Goal: Check status: Check status

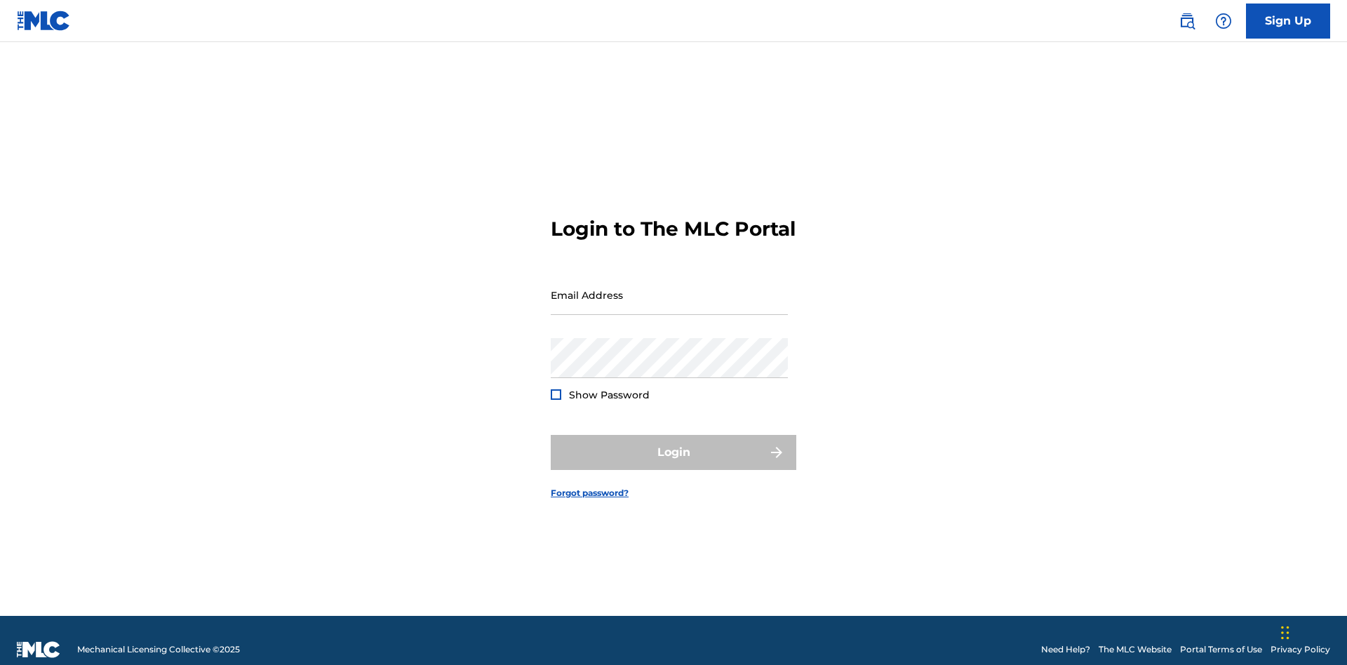
scroll to position [18, 0]
click at [669, 288] on input "Email Address" at bounding box center [669, 295] width 237 height 40
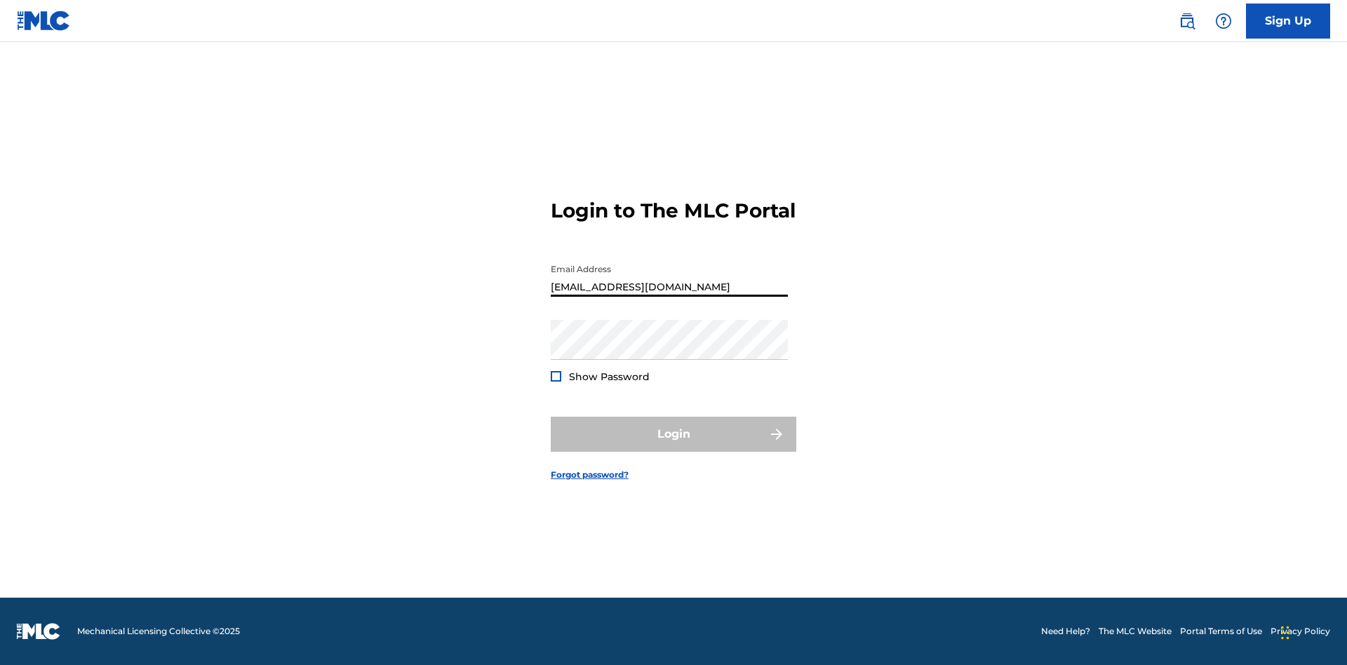
type input "Duke.McTesterson@gmail.com"
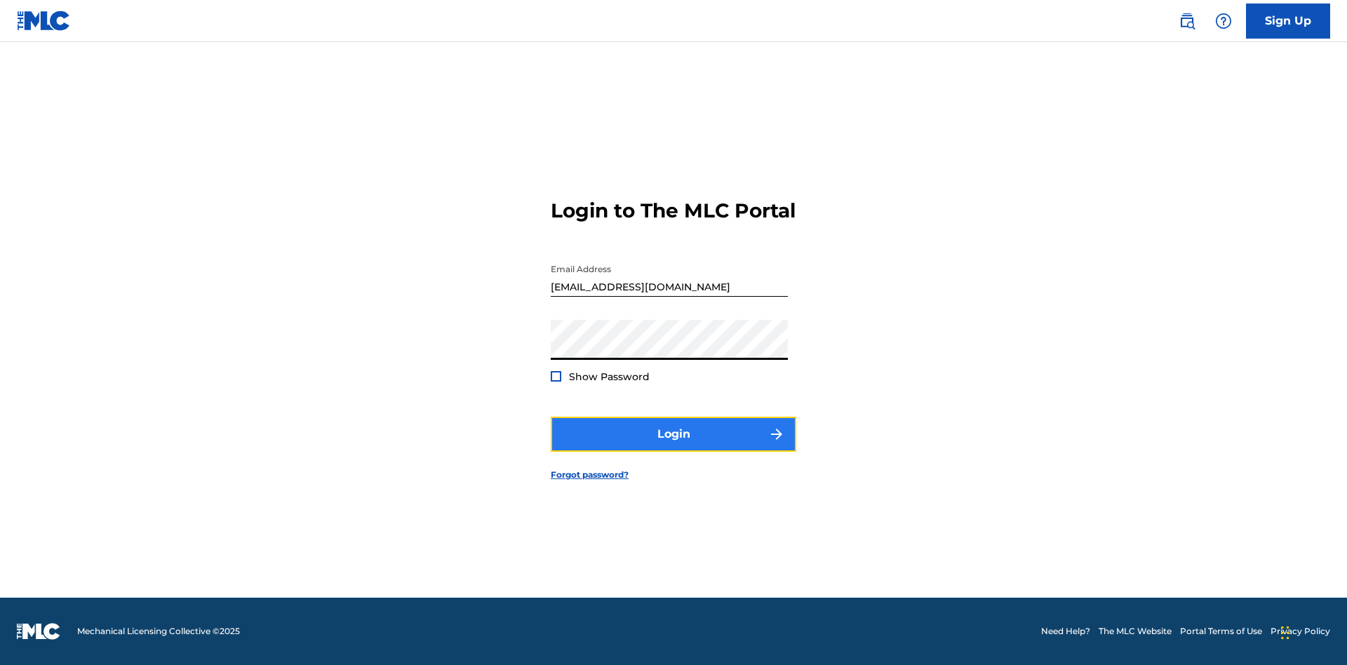
click at [673, 446] on button "Login" at bounding box center [673, 434] width 245 height 35
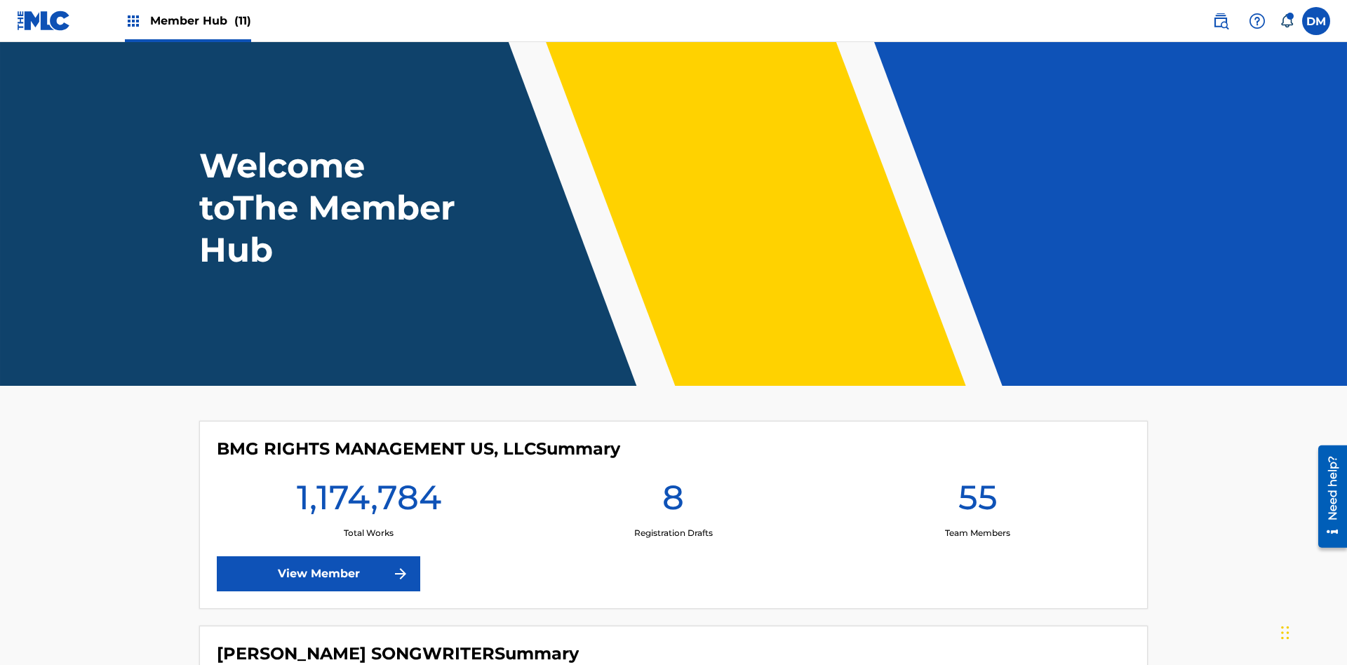
click at [200, 20] on span "Member Hub (11)" at bounding box center [200, 21] width 101 height 16
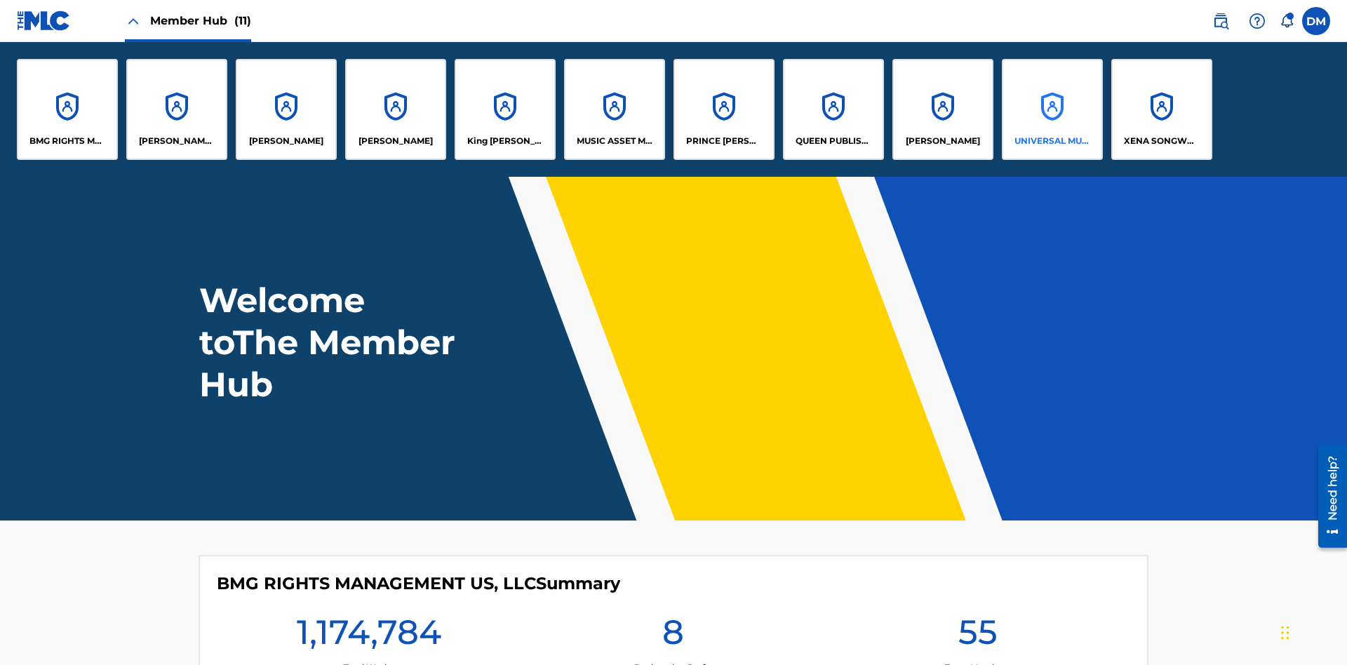
click at [1051, 141] on p "UNIVERSAL MUSIC PUB GROUP" at bounding box center [1052, 141] width 76 height 13
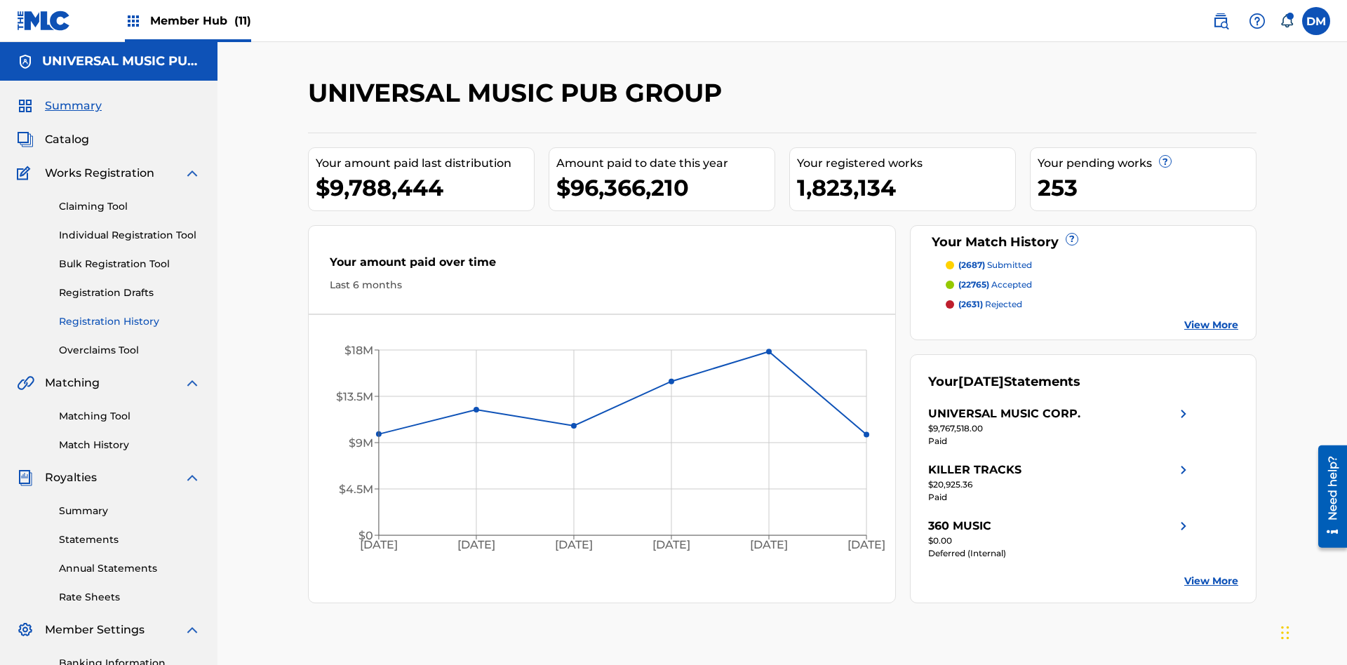
click at [130, 314] on link "Registration History" at bounding box center [130, 321] width 142 height 15
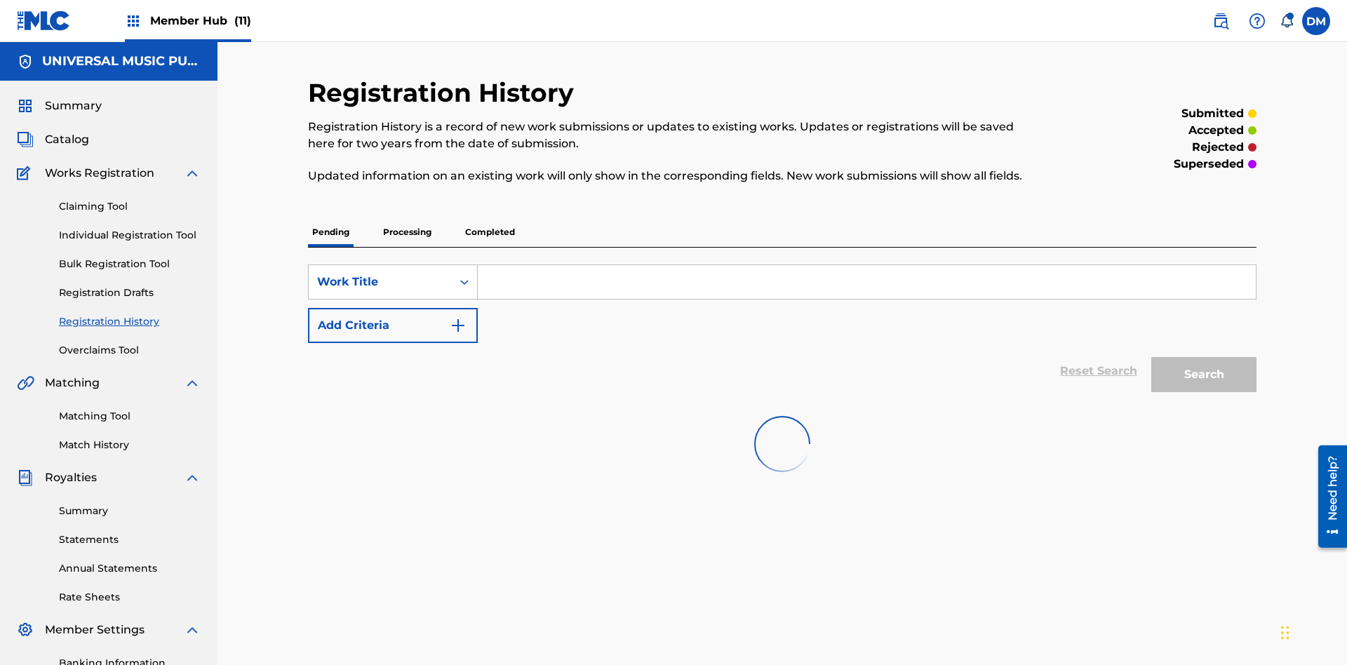
click at [490, 217] on p "Completed" at bounding box center [490, 231] width 58 height 29
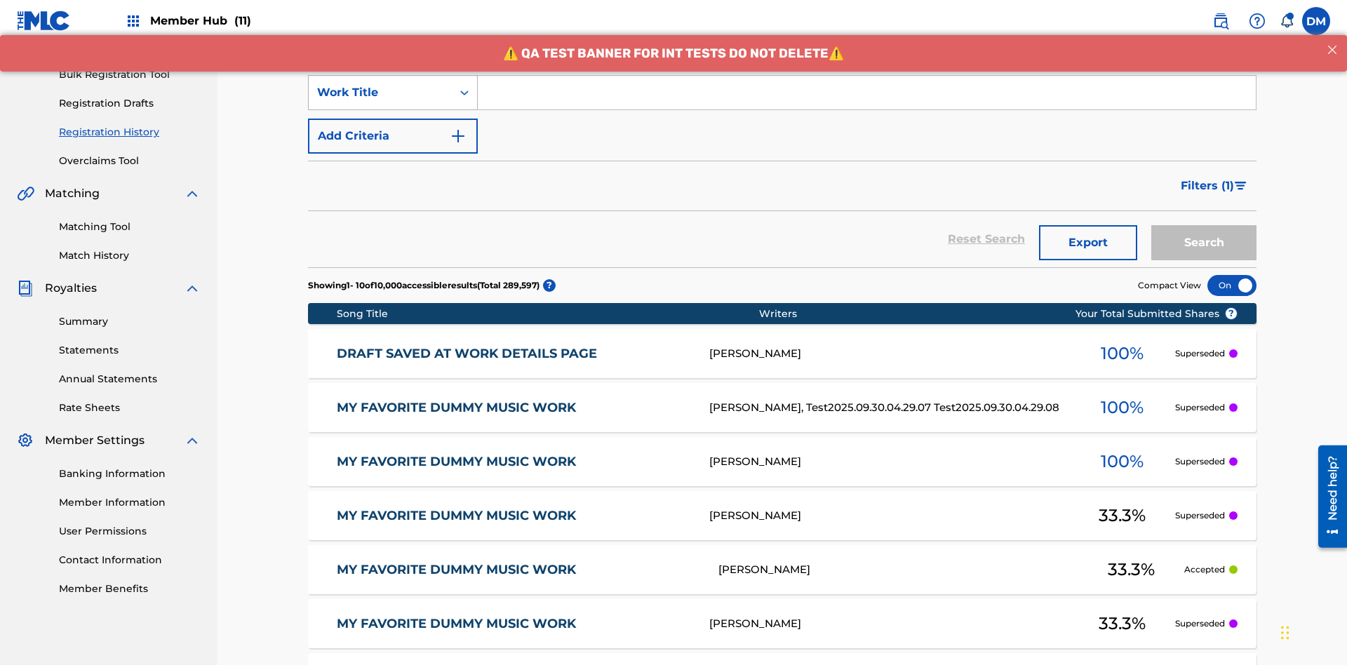
click at [380, 93] on div "Work Title" at bounding box center [380, 92] width 126 height 17
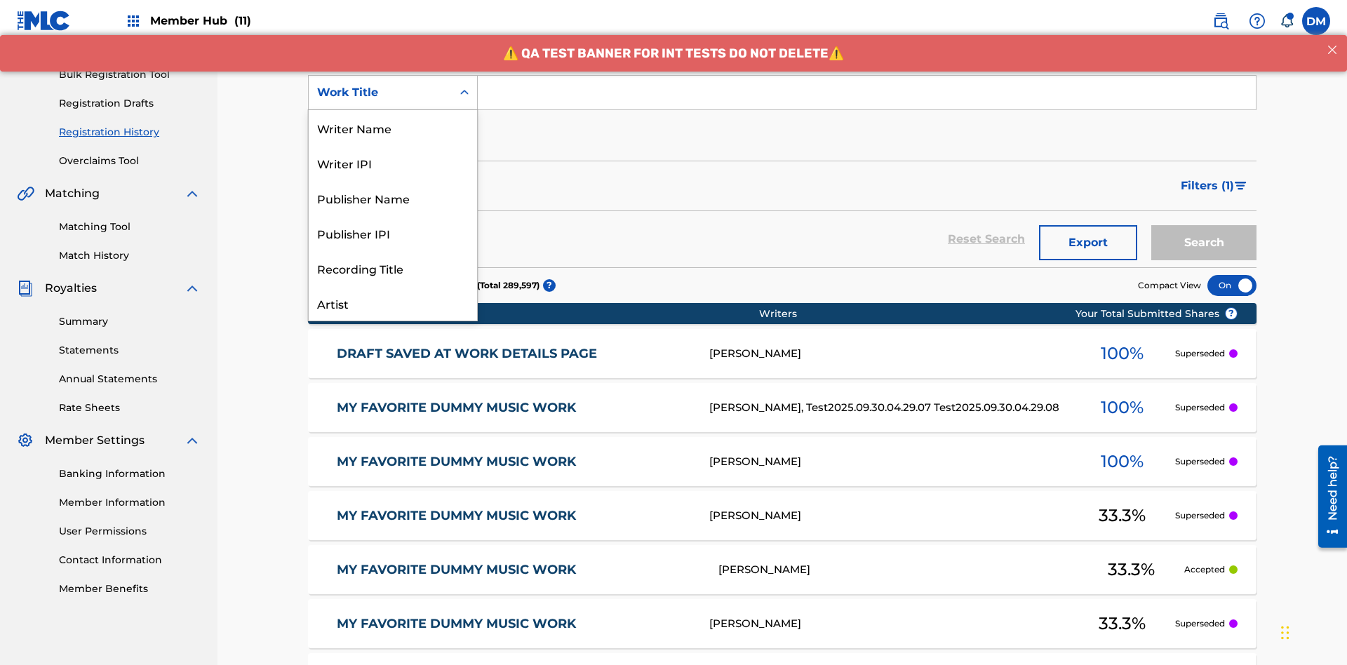
scroll to position [70, 0]
click at [393, 303] on div "Work Title" at bounding box center [393, 302] width 168 height 35
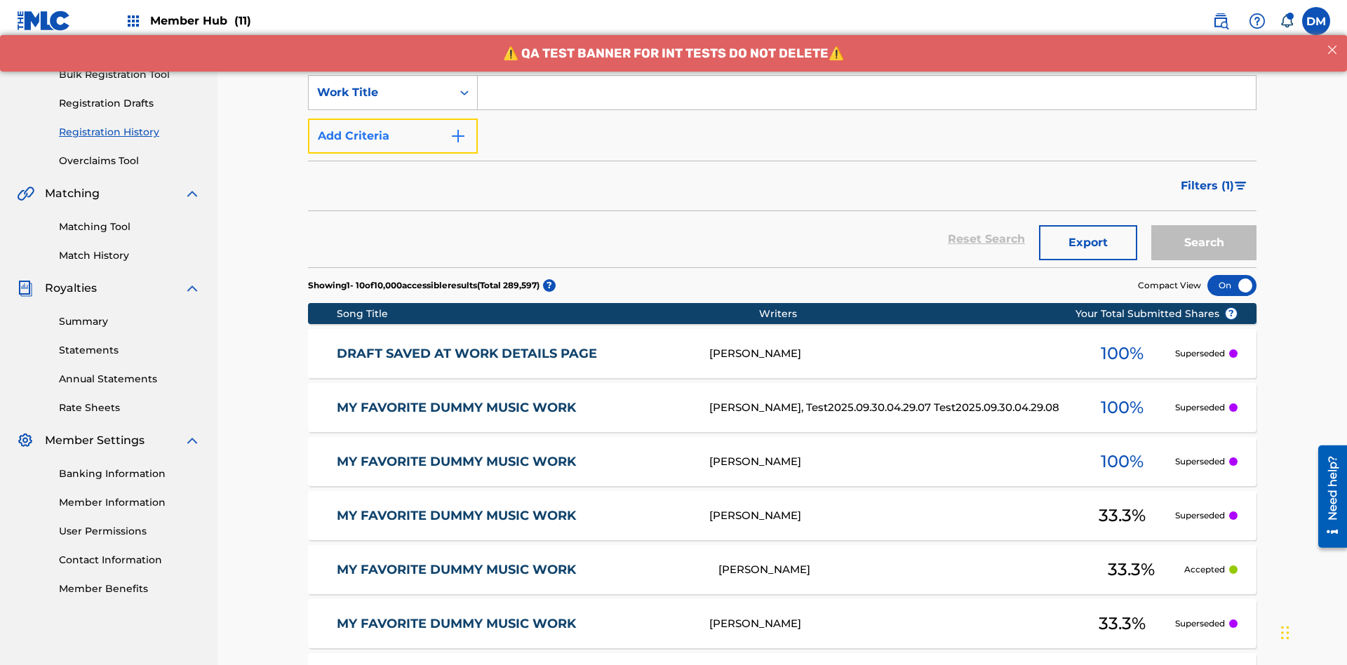
click at [393, 119] on button "Add Criteria" at bounding box center [393, 136] width 170 height 35
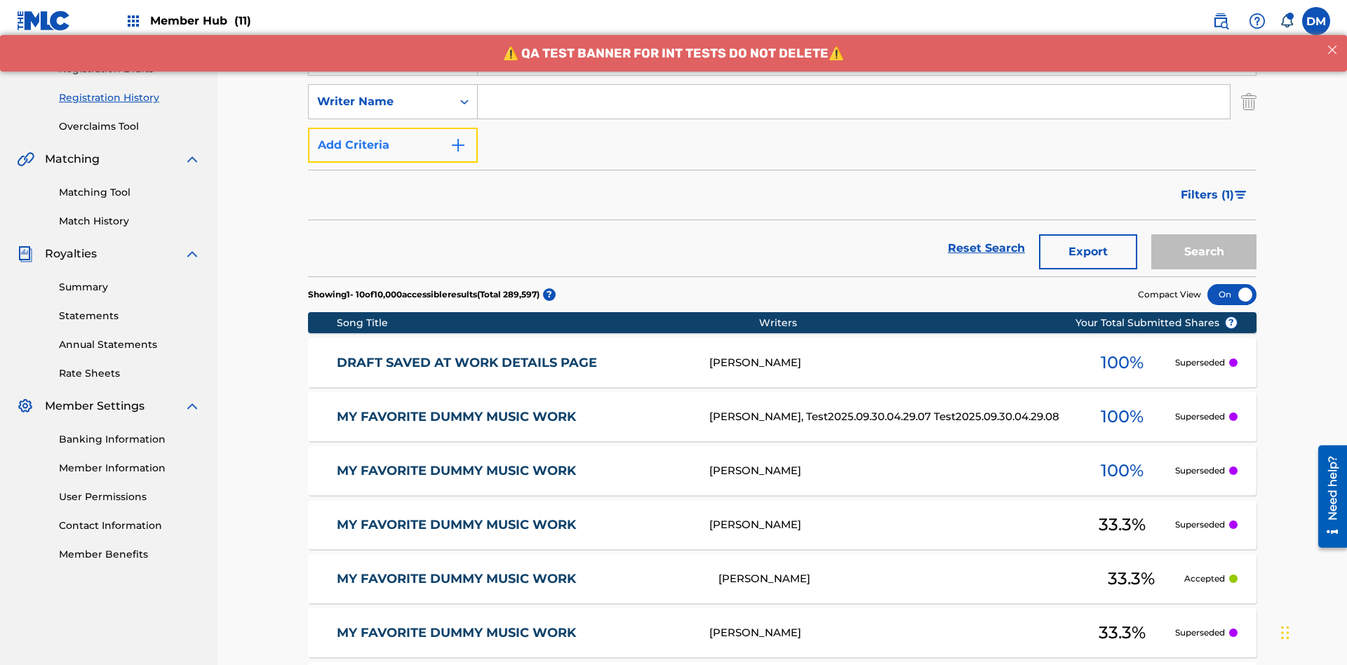
scroll to position [233, 0]
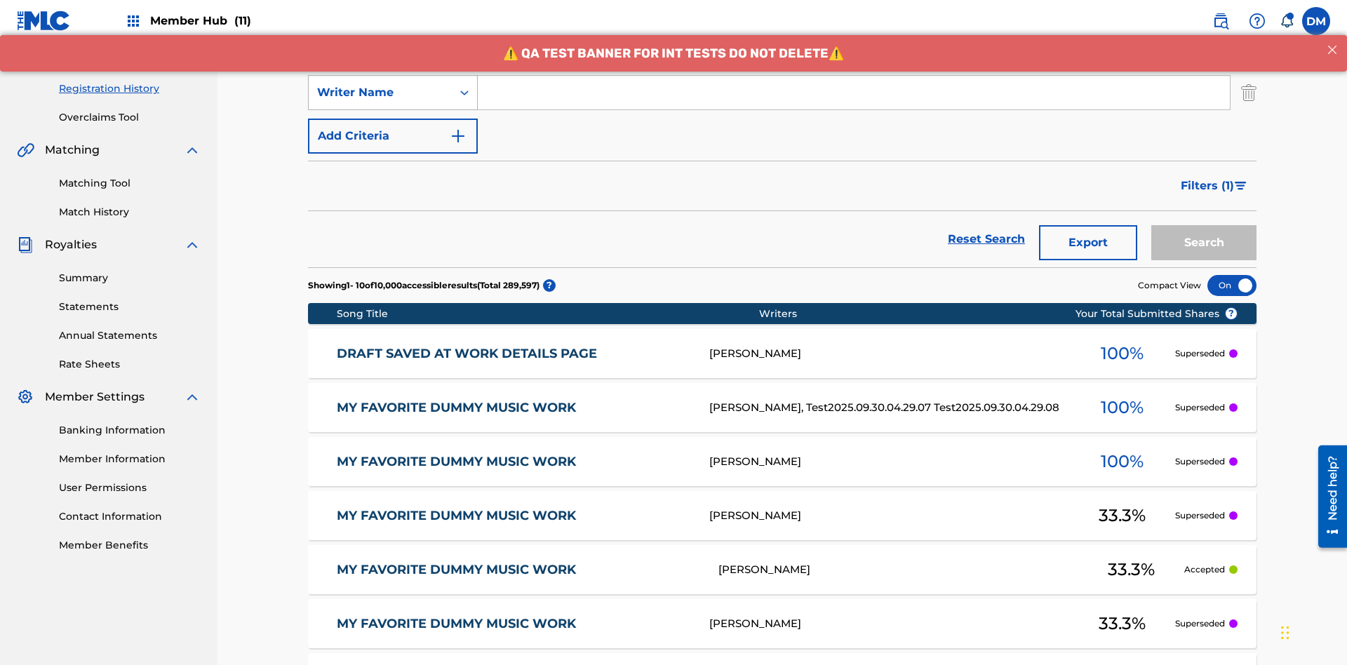
click at [380, 93] on div "Writer Name" at bounding box center [380, 92] width 126 height 17
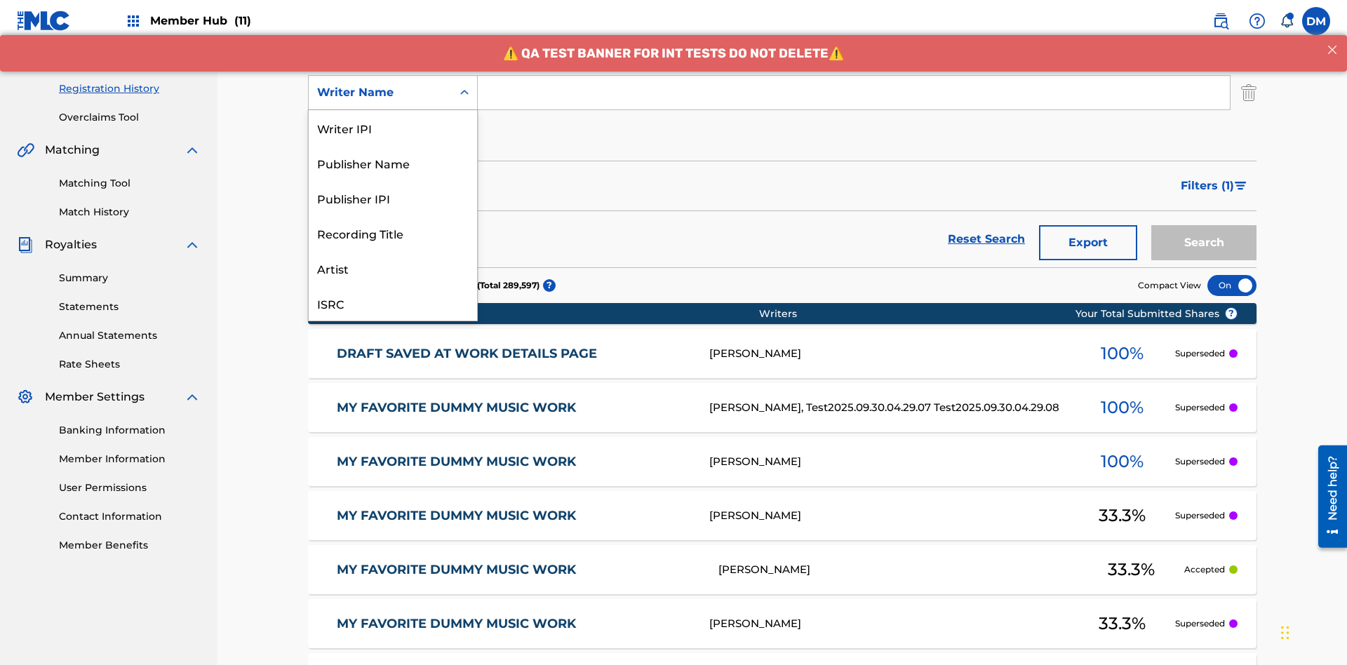
scroll to position [35, 0]
click at [393, 198] on div "Recording Title" at bounding box center [393, 197] width 168 height 35
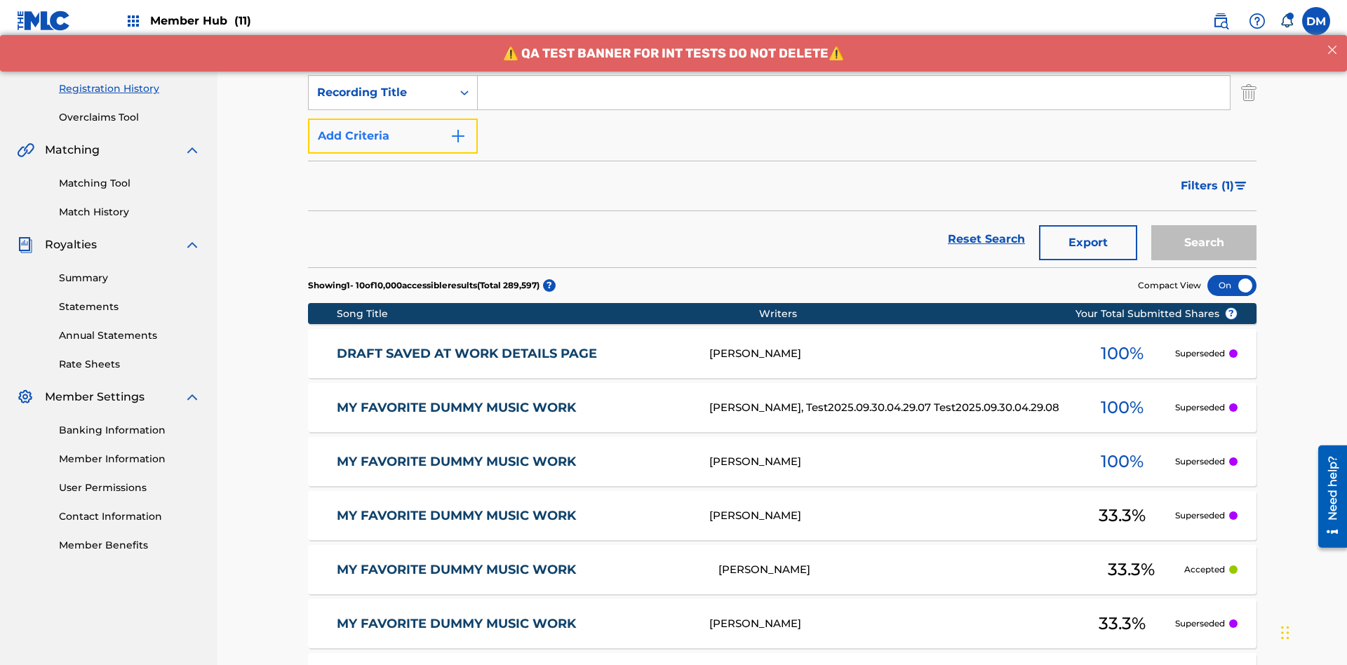
click at [393, 119] on button "Add Criteria" at bounding box center [393, 136] width 170 height 35
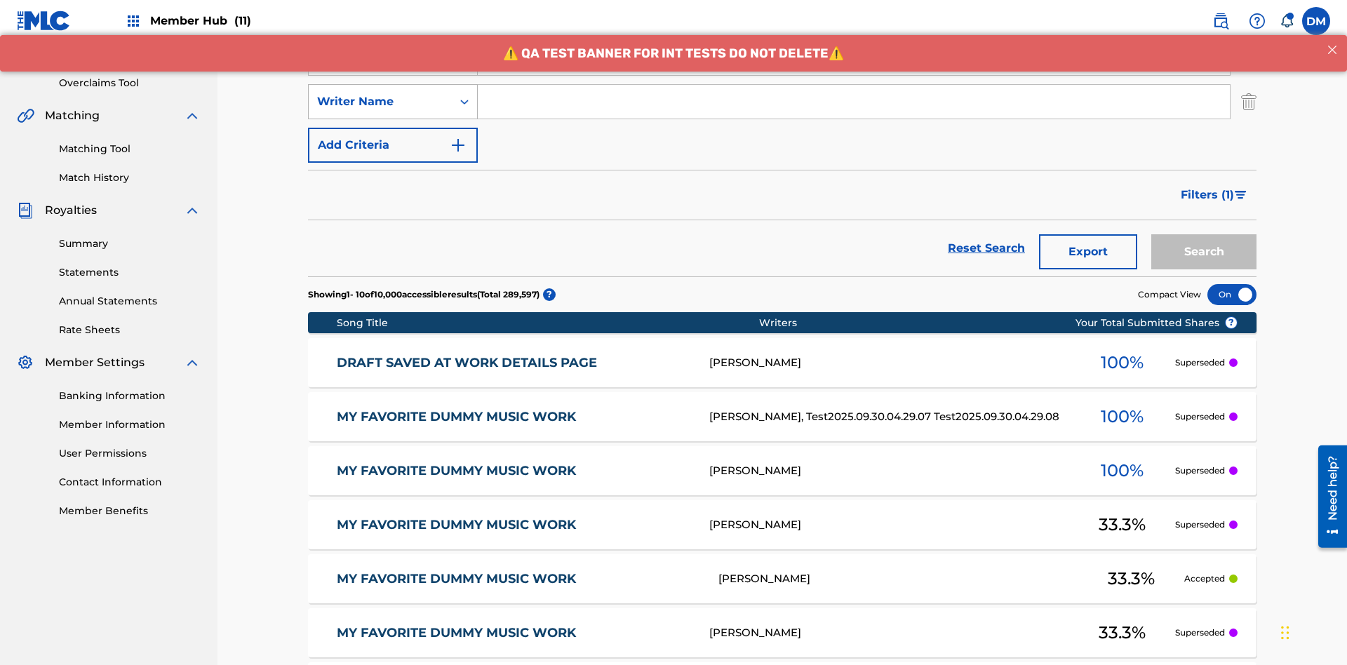
click at [380, 93] on div "Writer Name" at bounding box center [380, 101] width 126 height 17
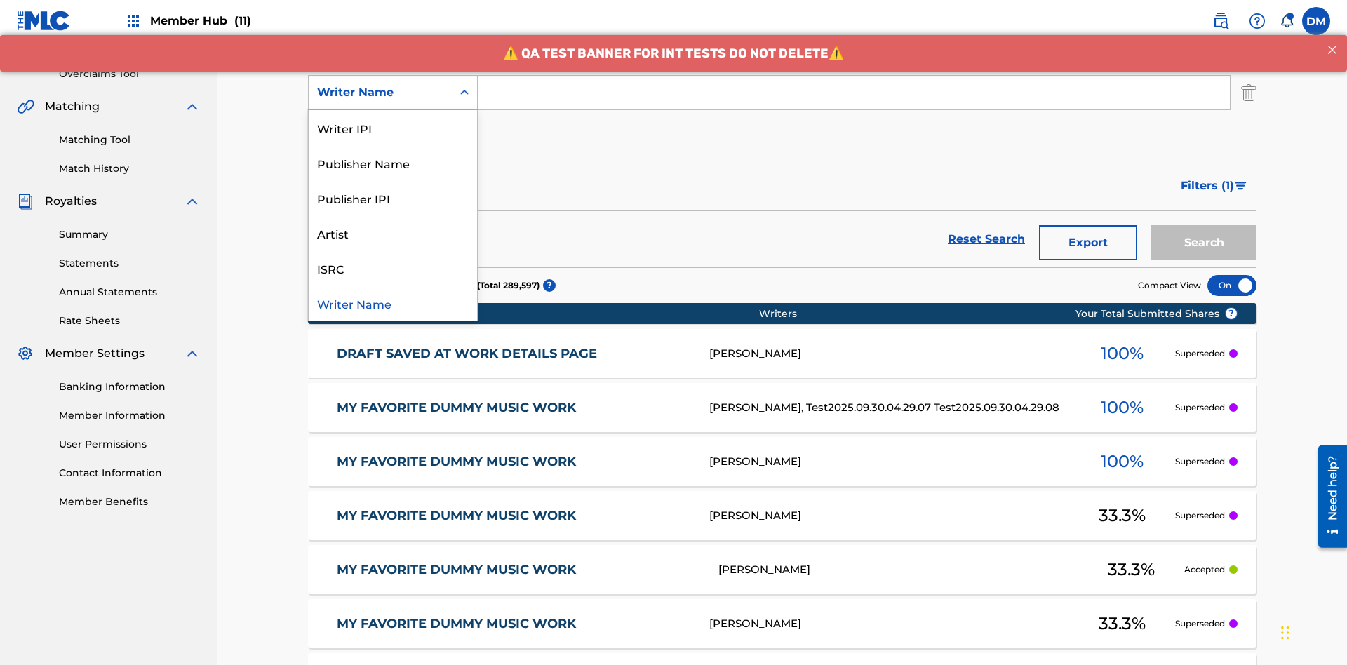
click at [393, 268] on div "ISRC" at bounding box center [393, 267] width 168 height 35
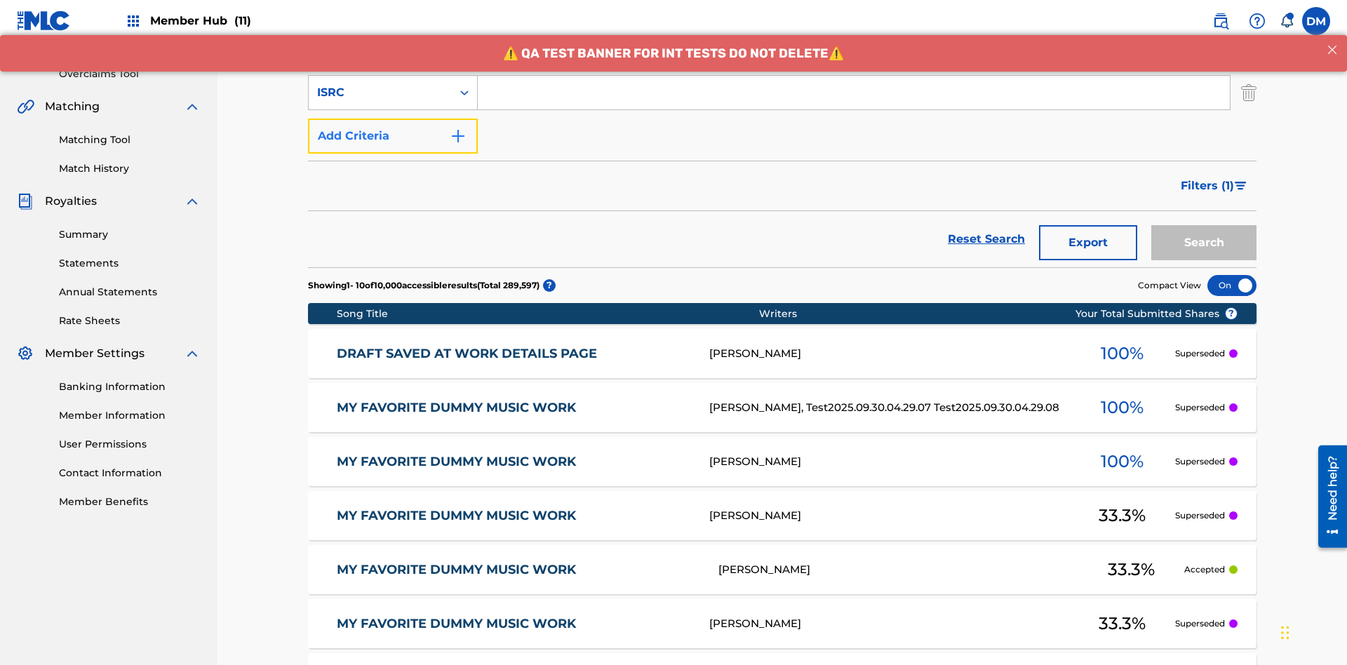
click at [393, 119] on button "Add Criteria" at bounding box center [393, 136] width 170 height 35
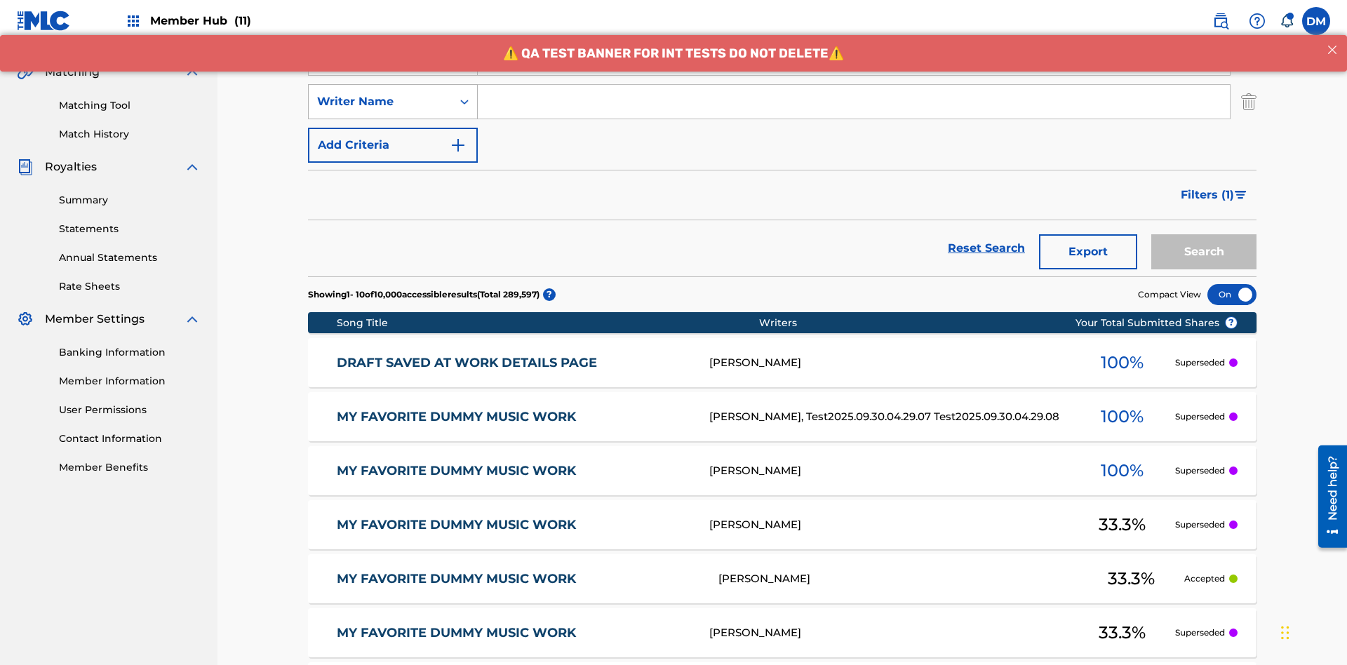
click at [380, 93] on div "Writer Name" at bounding box center [380, 101] width 126 height 17
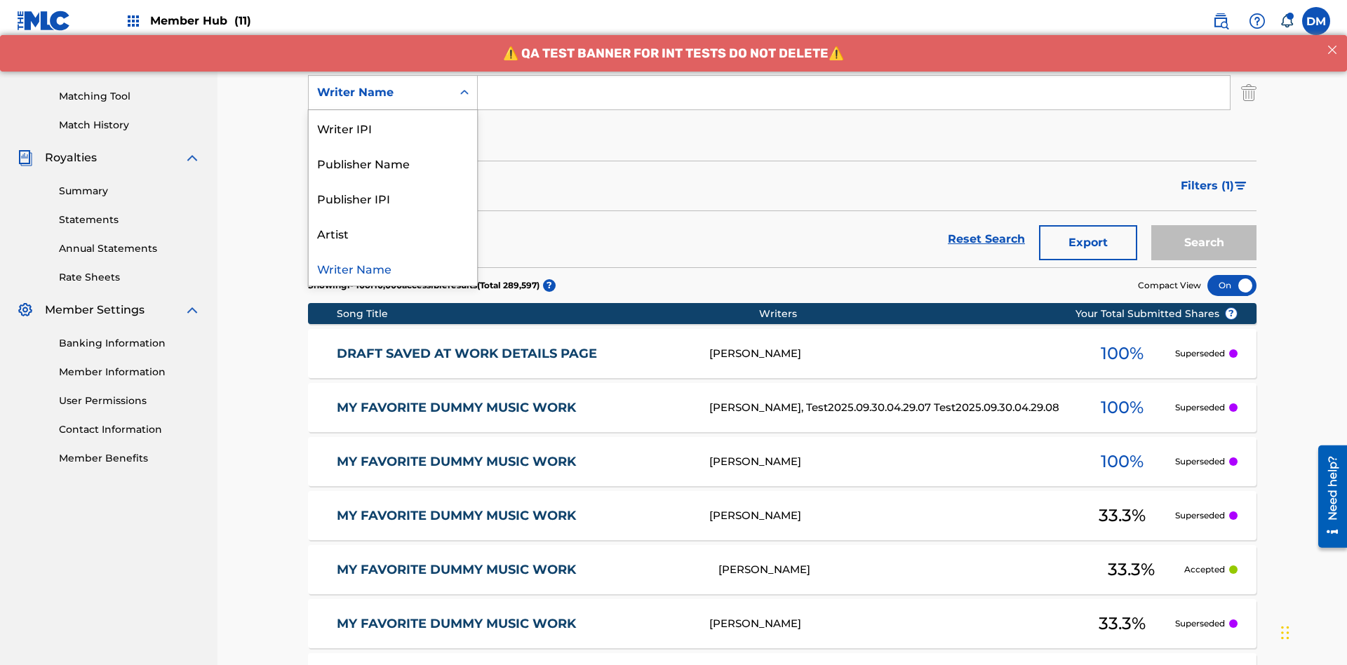
click at [393, 268] on div "Writer Name" at bounding box center [393, 267] width 168 height 35
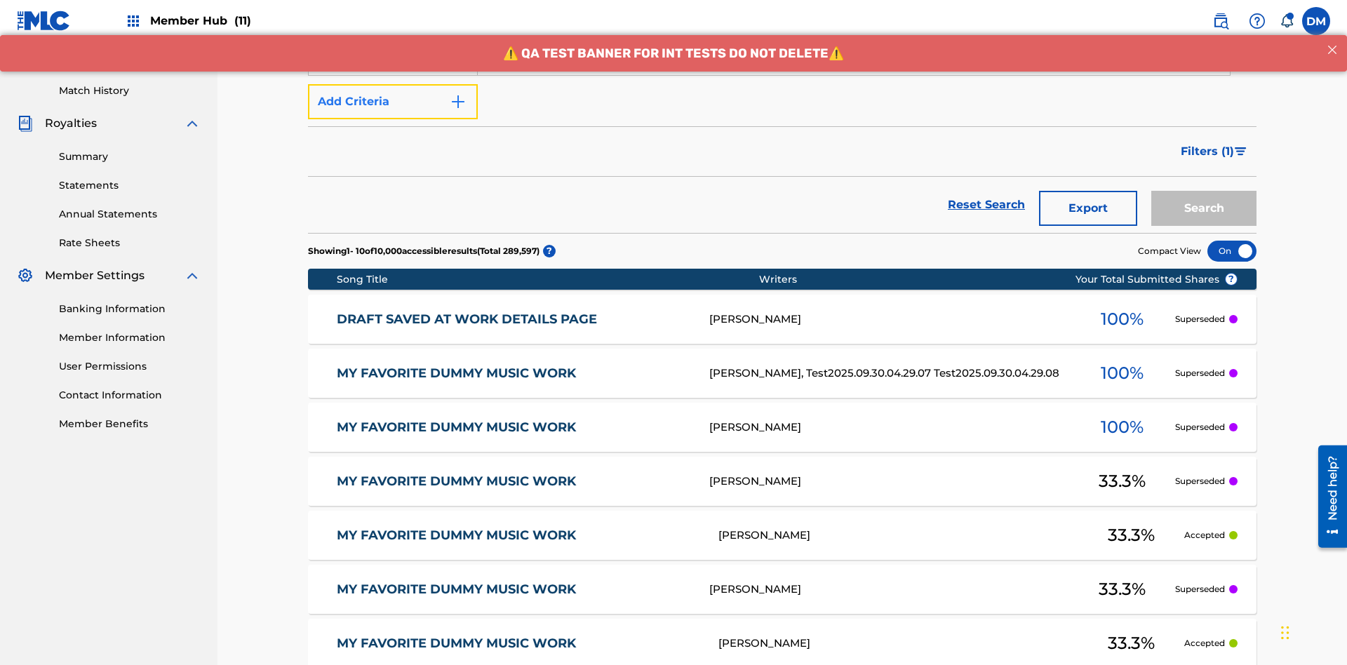
click at [393, 102] on button "Add Criteria" at bounding box center [393, 101] width 170 height 35
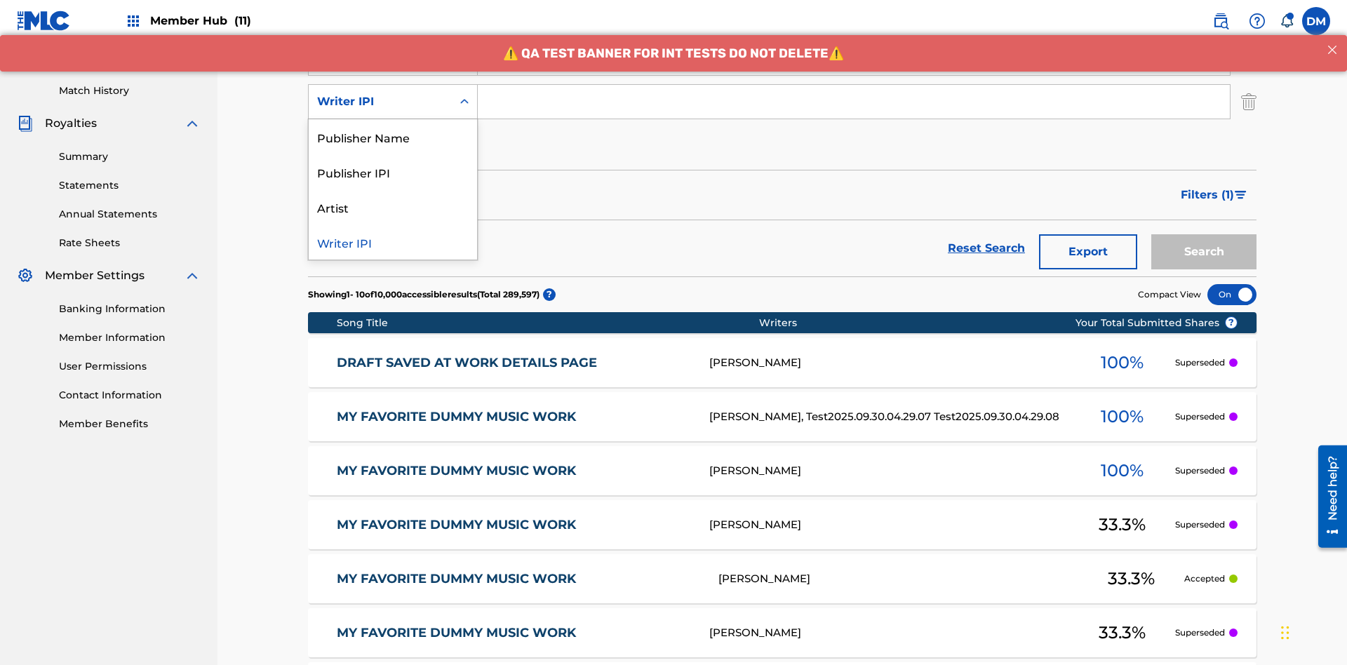
scroll to position [363, 0]
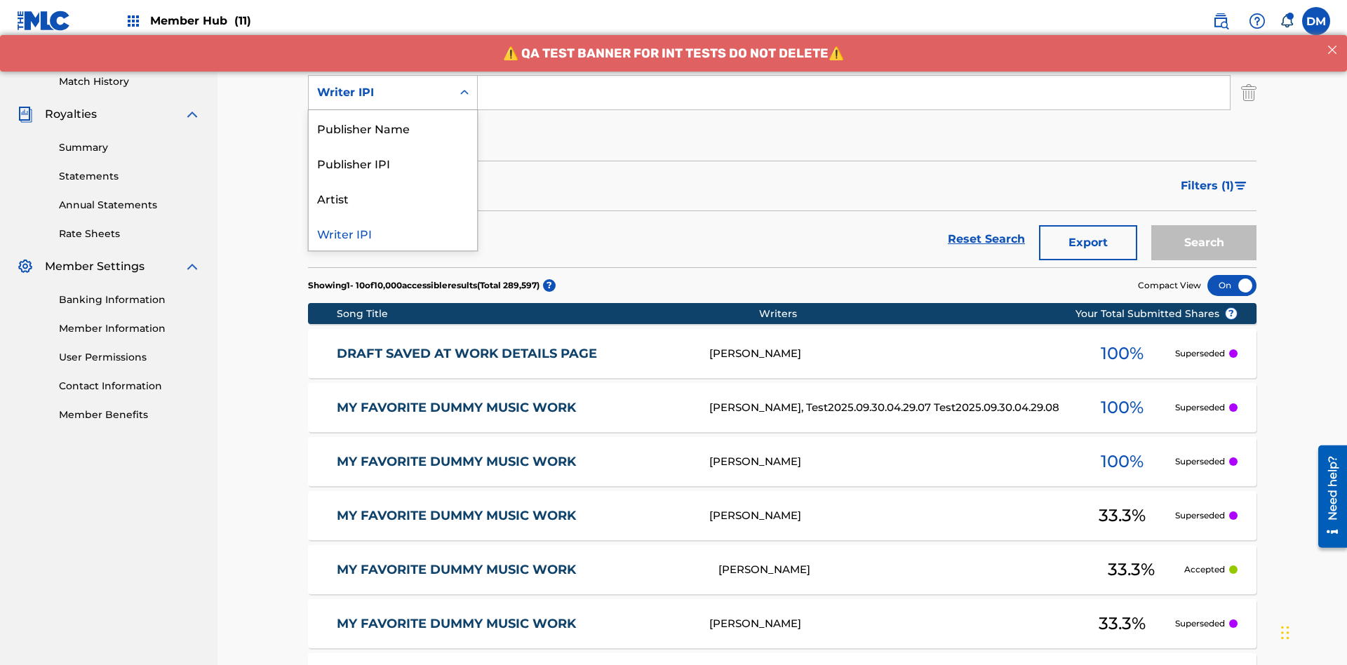
click at [393, 128] on div "Publisher Name" at bounding box center [393, 127] width 168 height 35
click at [393, 119] on button "Add Criteria" at bounding box center [393, 136] width 170 height 35
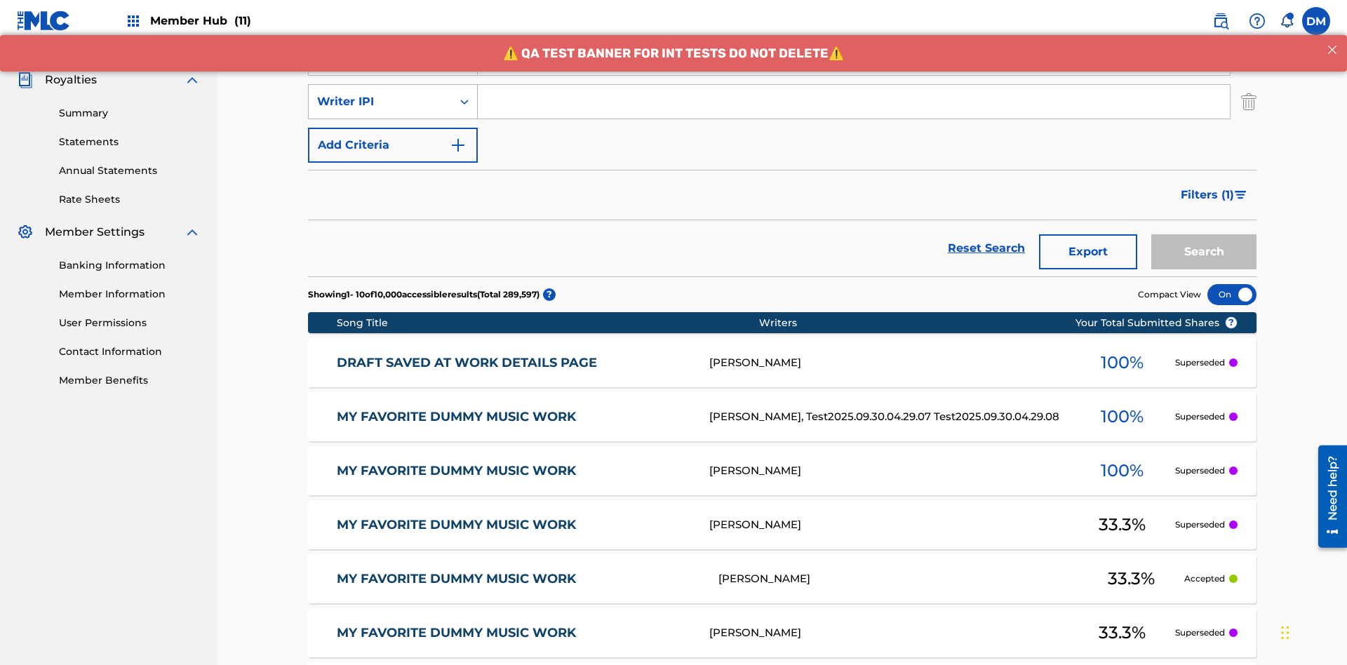
click at [380, 93] on div "Writer IPI" at bounding box center [380, 101] width 126 height 17
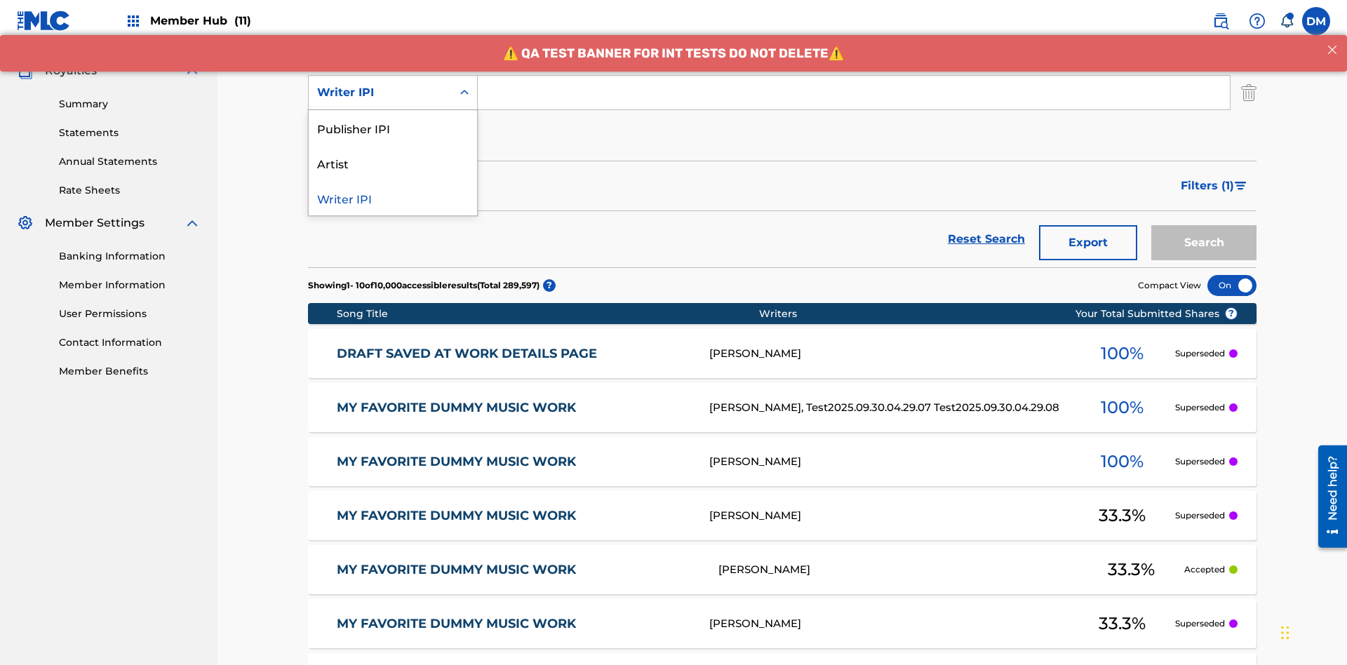
click at [393, 128] on div "Publisher IPI" at bounding box center [393, 127] width 168 height 35
click at [393, 119] on button "Add Criteria" at bounding box center [393, 136] width 170 height 35
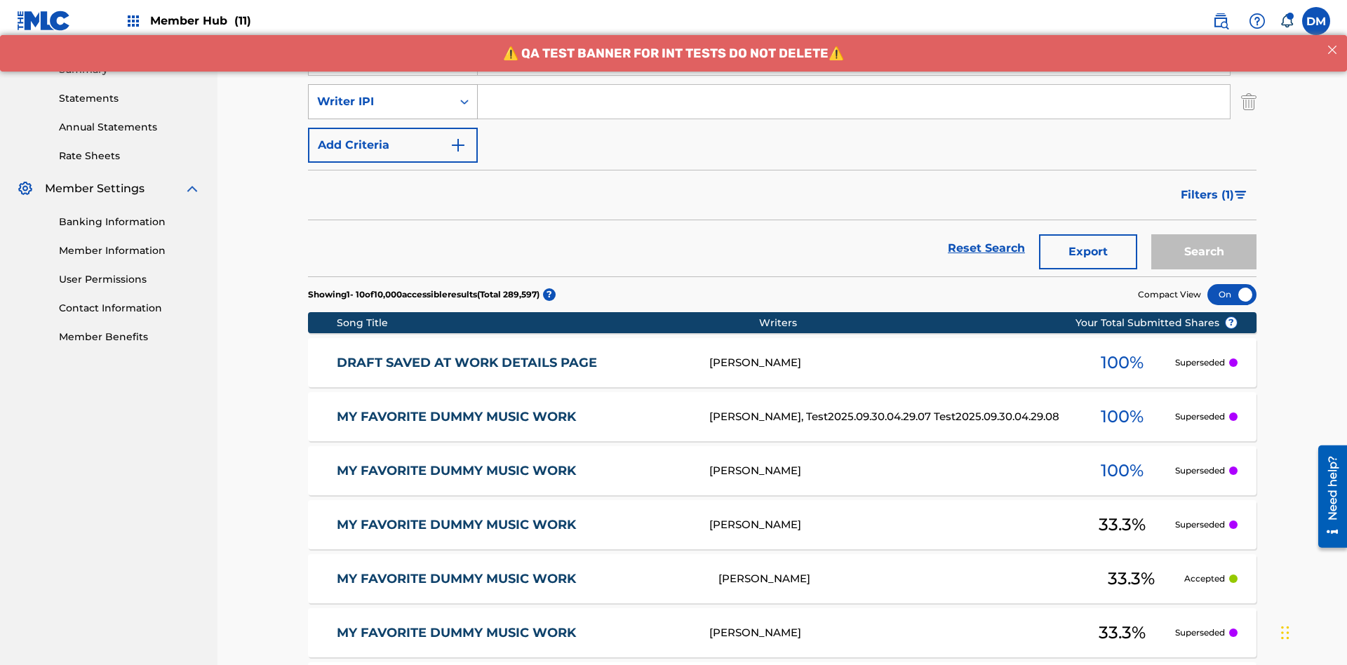
click at [380, 93] on div "Writer IPI" at bounding box center [380, 101] width 126 height 17
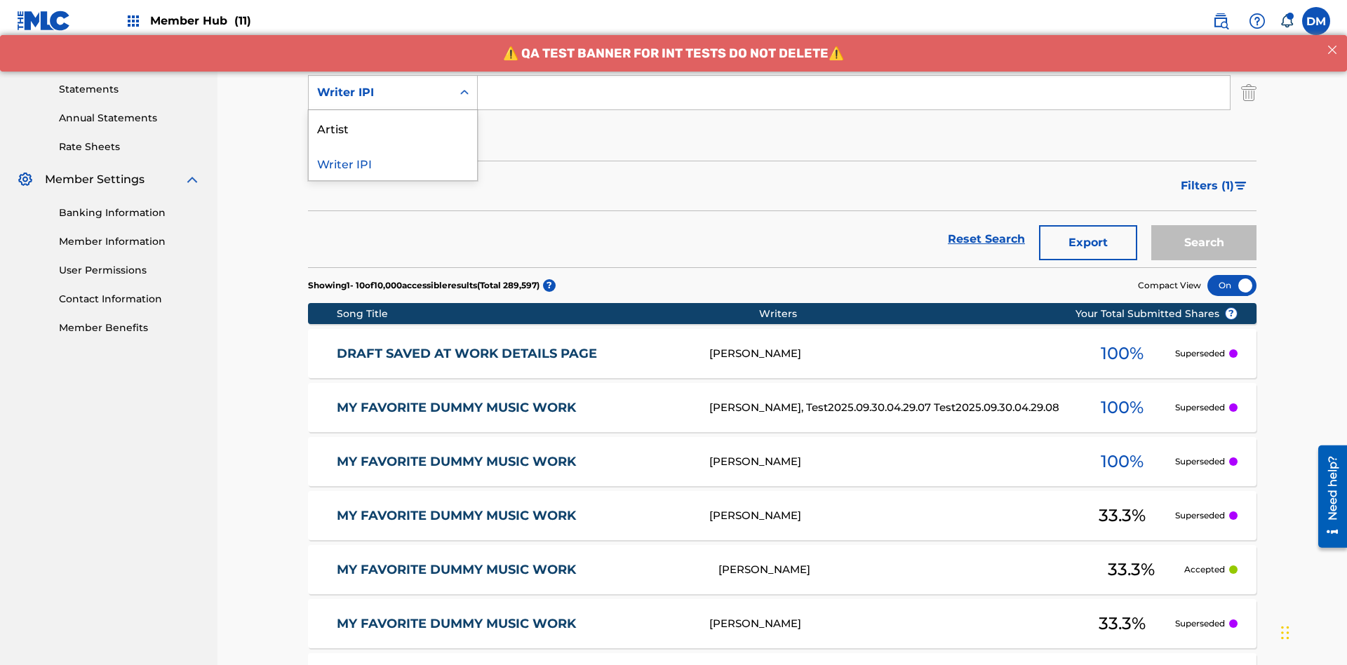
click at [393, 128] on div "Artist" at bounding box center [393, 127] width 168 height 35
click at [393, 119] on button "Add Criteria" at bounding box center [393, 136] width 170 height 35
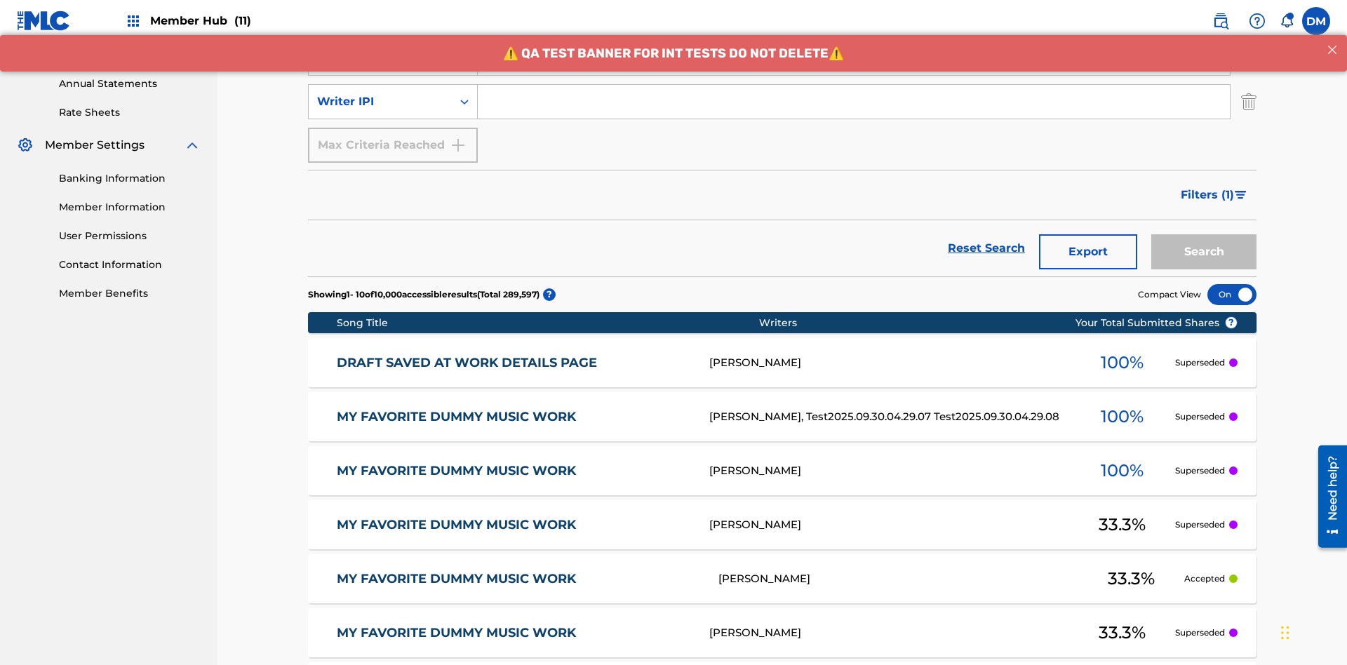
scroll to position [494, 0]
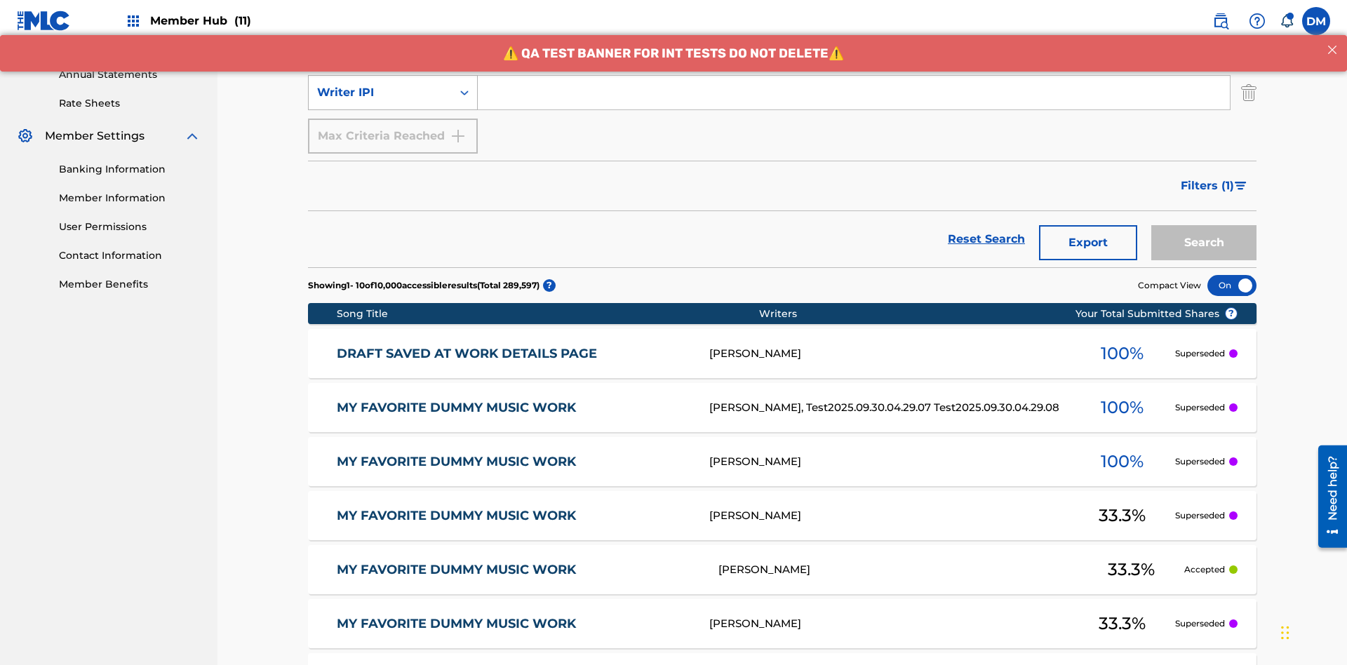
click at [380, 93] on div "Writer IPI" at bounding box center [380, 92] width 126 height 17
click at [393, 128] on div "Writer IPI" at bounding box center [393, 127] width 168 height 35
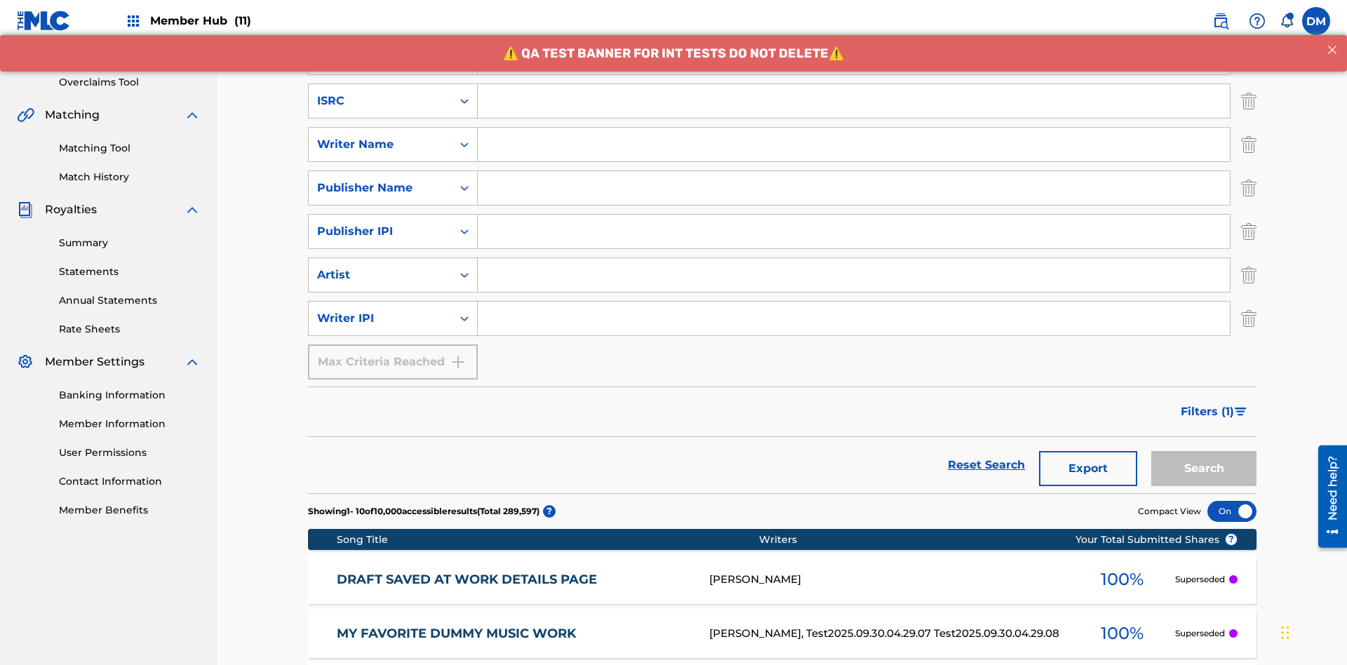
click at [854, 101] on input "Search Form" at bounding box center [854, 101] width 752 height 34
type input "AA3123123123"
click at [866, 31] on input "Search Form" at bounding box center [867, 14] width 778 height 34
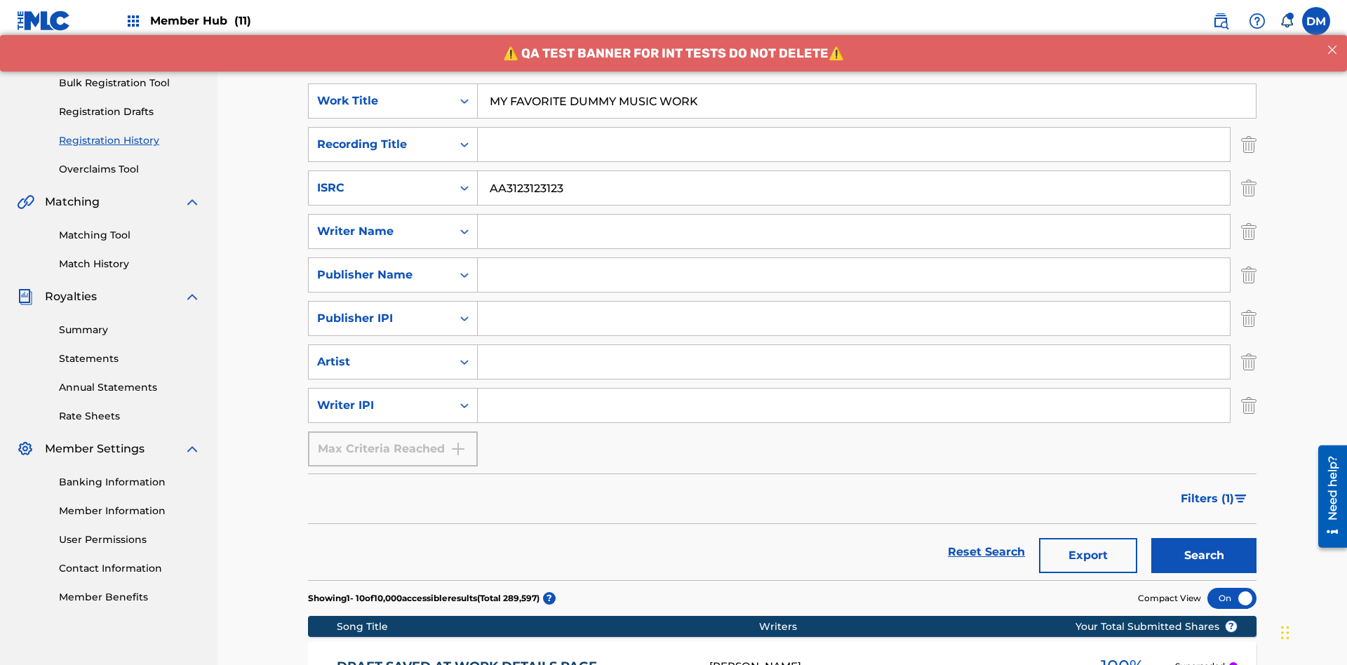
type input "MY FAVORITE DUMMY MUSIC WORK"
click at [854, 215] on input "Search Form" at bounding box center [854, 232] width 752 height 34
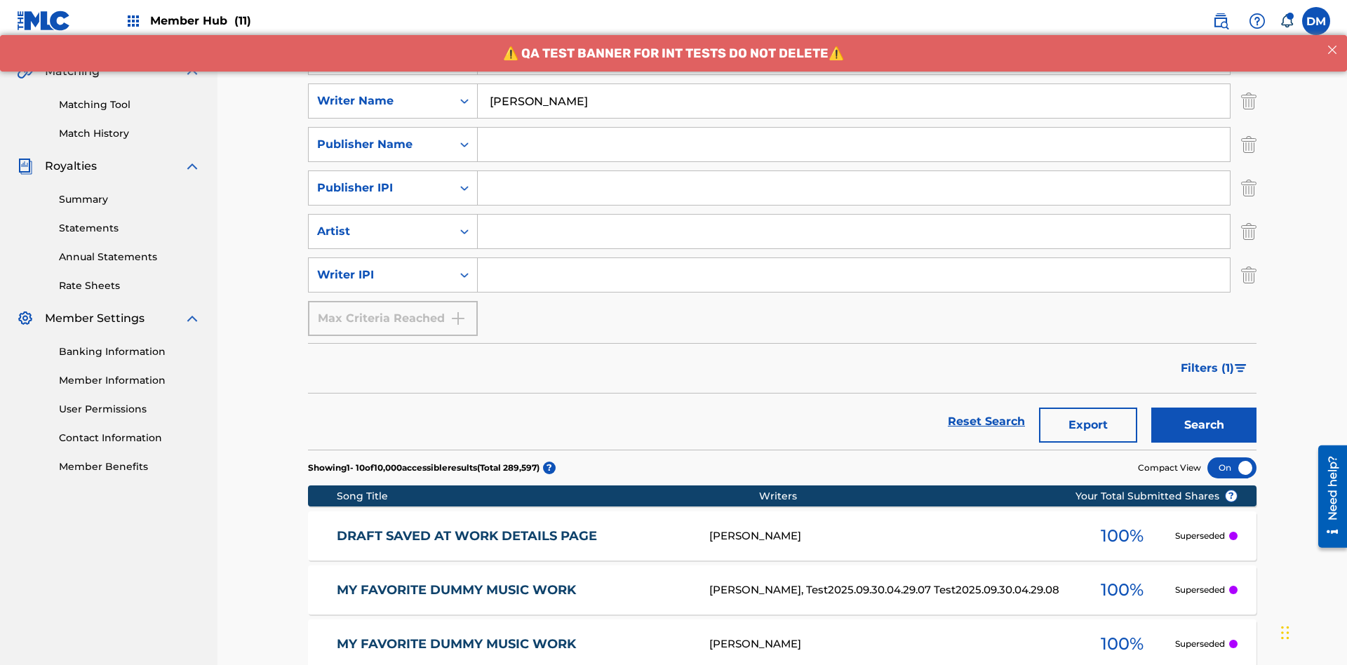
type input "BERKOWITZ"
click at [854, 258] on input "Search Form" at bounding box center [854, 275] width 752 height 34
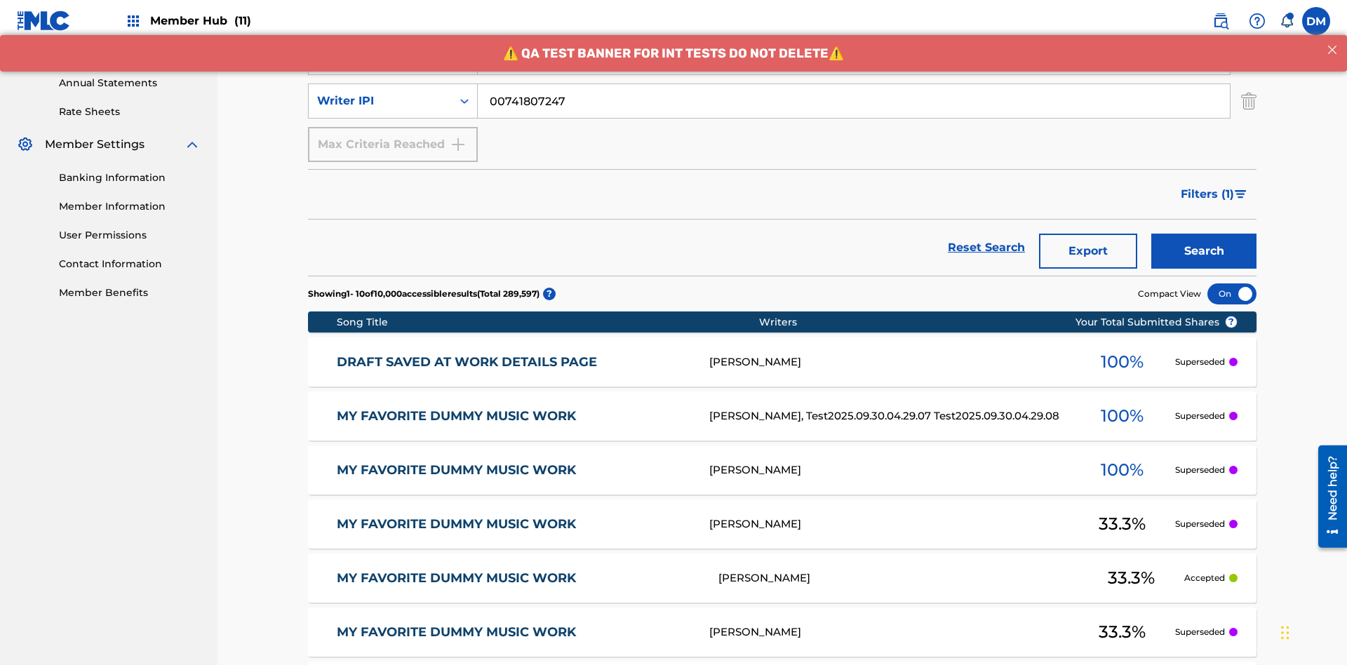
type input "00741807247"
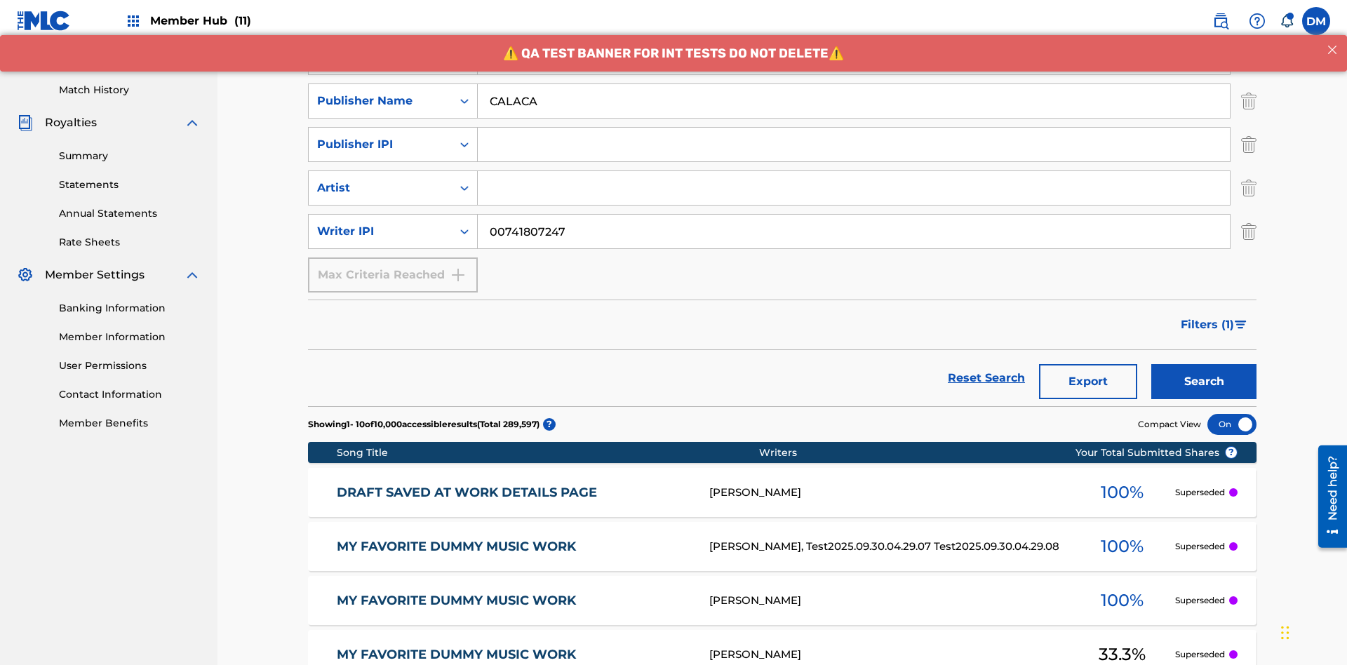
type input "CALACA"
click at [854, 128] on input "Search Form" at bounding box center [854, 145] width 752 height 34
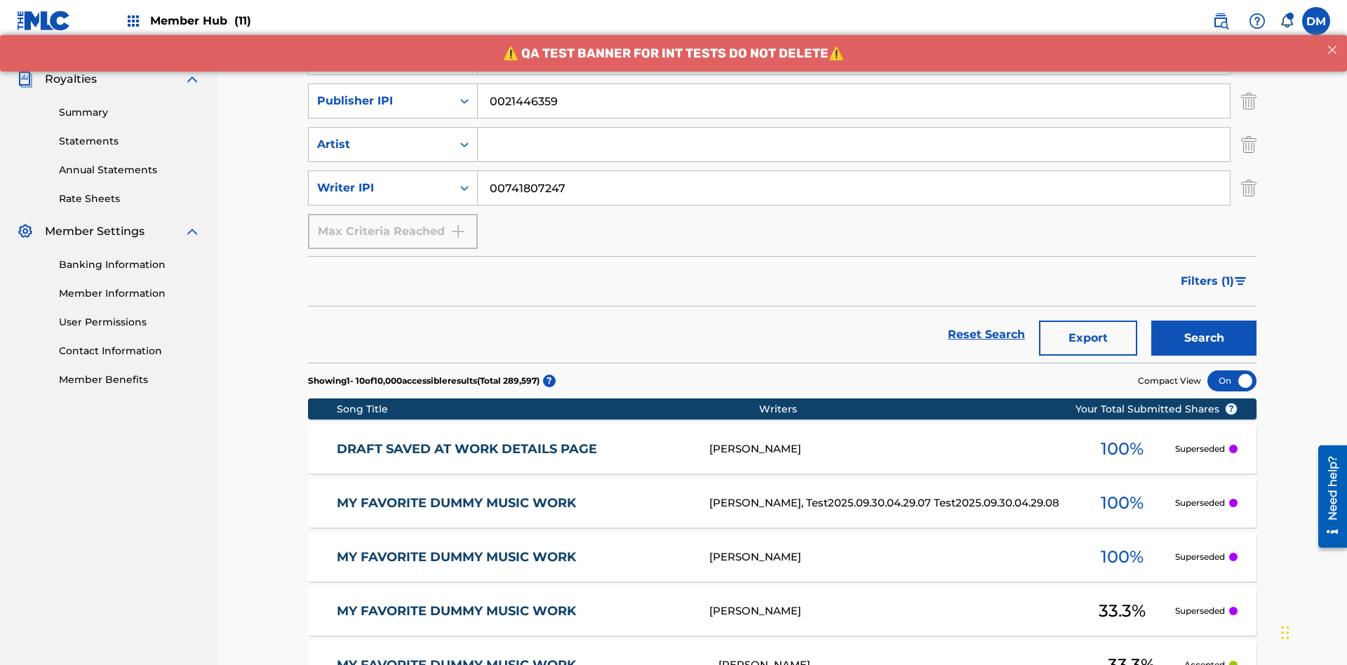
type input "00214463592"
